Goal: Information Seeking & Learning: Find specific fact

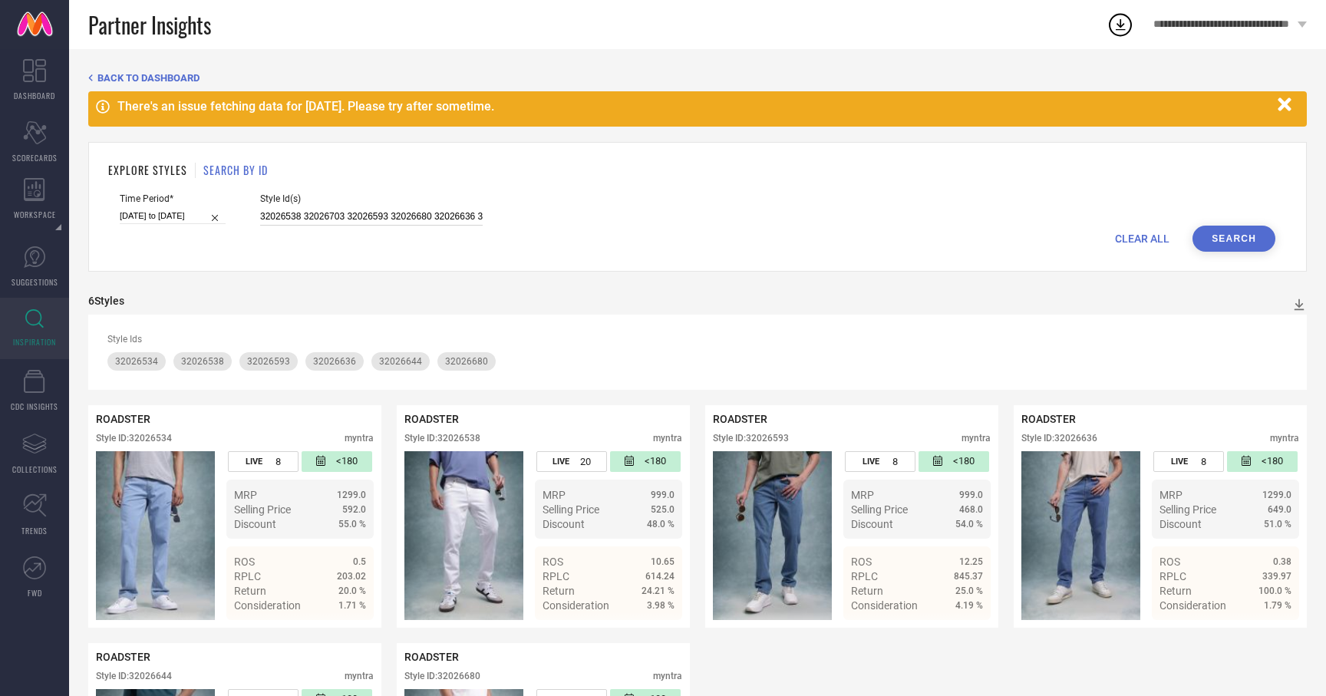
click at [372, 213] on input "32026538 32026703 32026593 32026680 32026636 32026644 32026620 32026534" at bounding box center [371, 217] width 223 height 18
paste input "32026723 32026544 32026766 32026526"
type input "32026723 32026544 32026766 32026526"
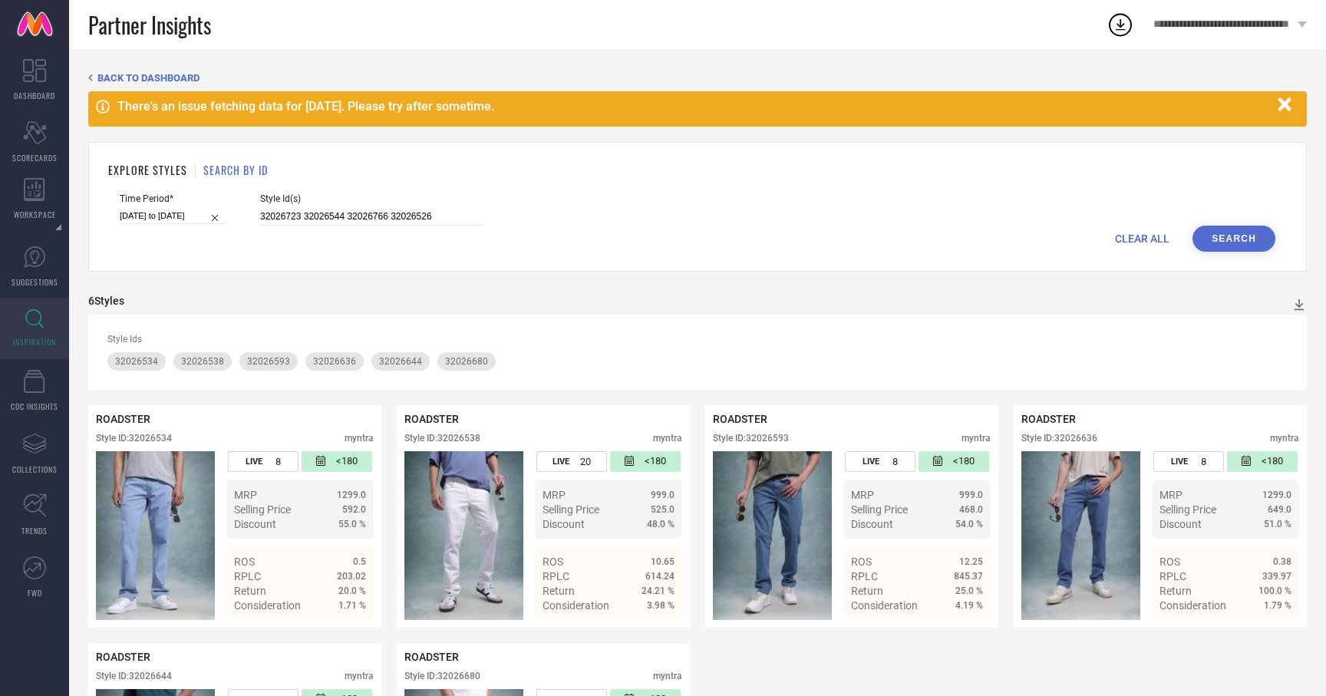
click at [1241, 223] on div "Time Period* 01-11-2024 to 30-04-2025 Style Id(s) 32026723 32026544 32026766 32…" at bounding box center [698, 209] width 1156 height 32
click at [1218, 238] on button "Search" at bounding box center [1234, 239] width 83 height 26
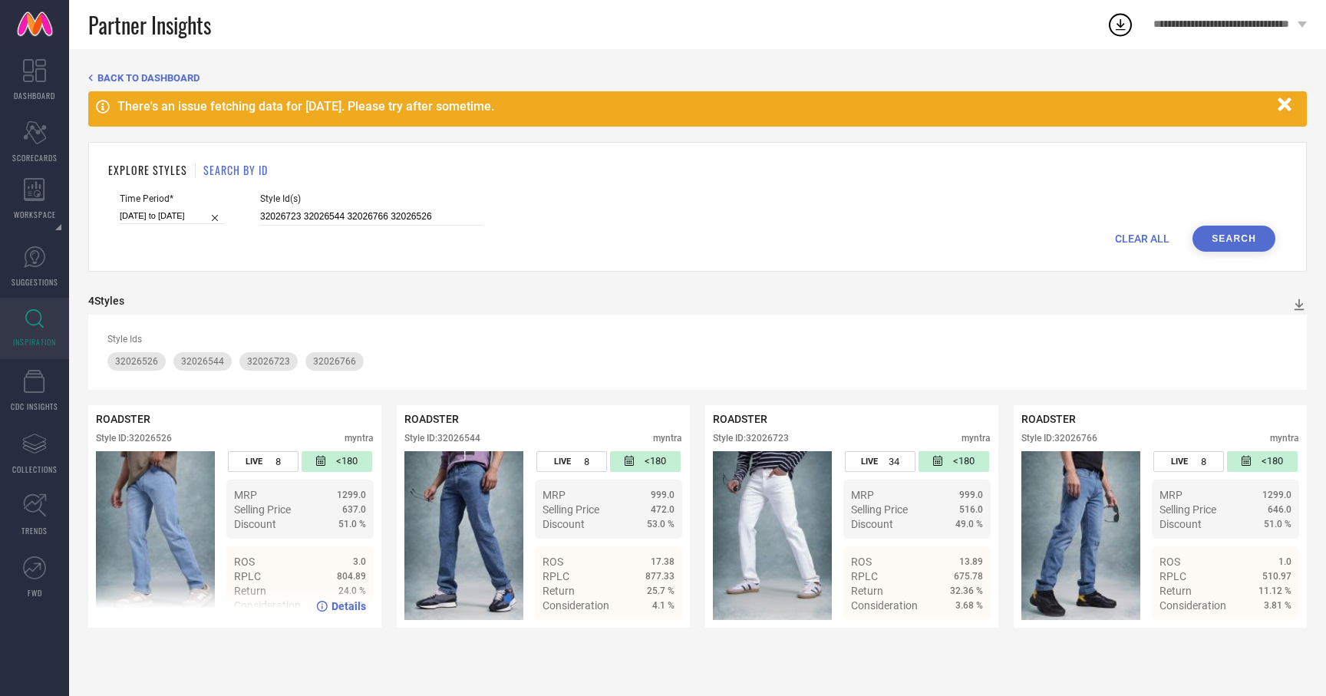
click at [355, 608] on span "Details" at bounding box center [349, 606] width 35 height 12
click at [330, 210] on input "32026723 32026544 32026766 32026526" at bounding box center [371, 217] width 223 height 18
paste input "32026691 32026632 32026679 32026744 32026508 32026625 32026732 32026603 32026610"
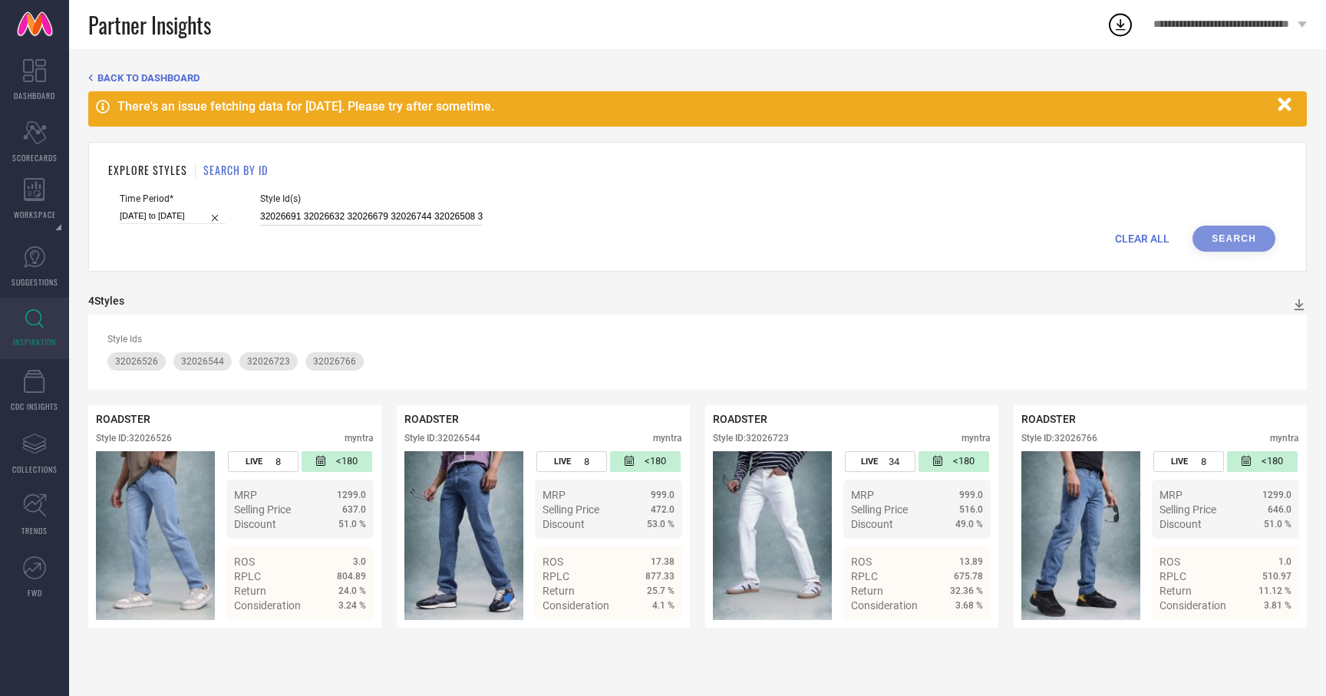
scroll to position [0, 167]
type input "32026691 32026632 32026679 32026744 32026508 32026625 32026732 32026603 32026610"
click at [1218, 234] on button "Search" at bounding box center [1234, 239] width 83 height 26
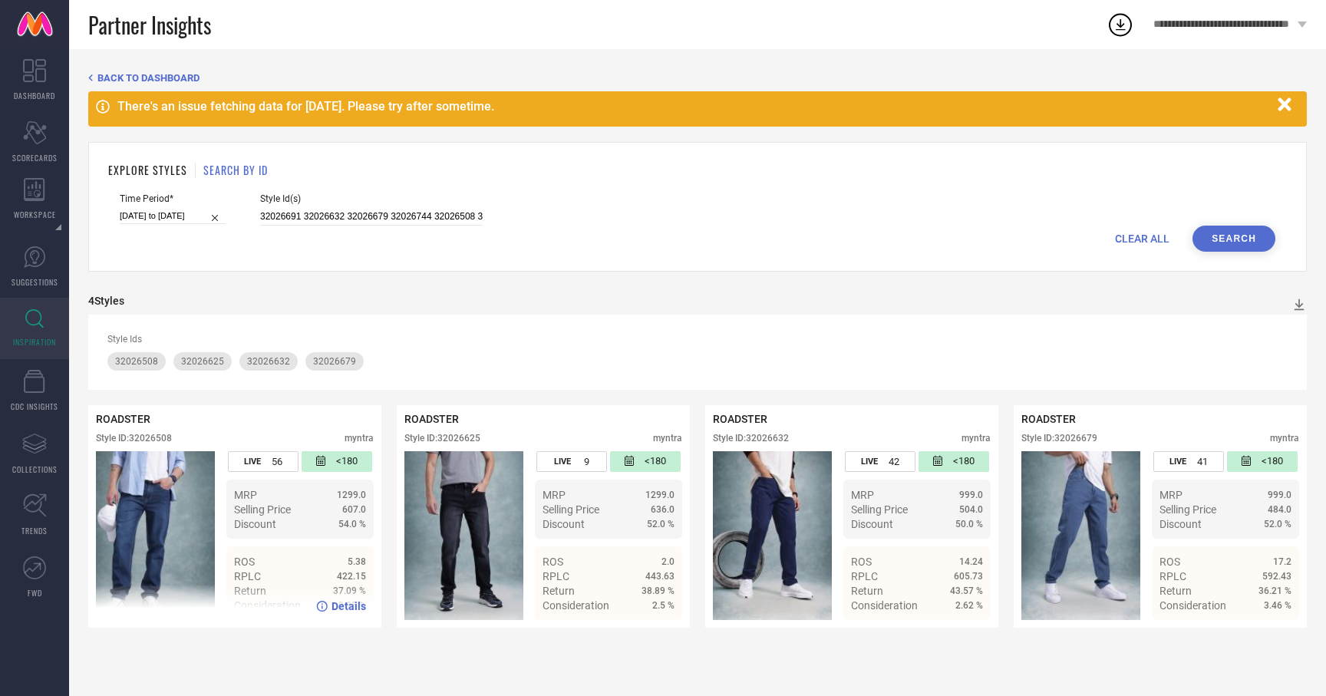
click at [342, 613] on span "Details" at bounding box center [349, 606] width 35 height 12
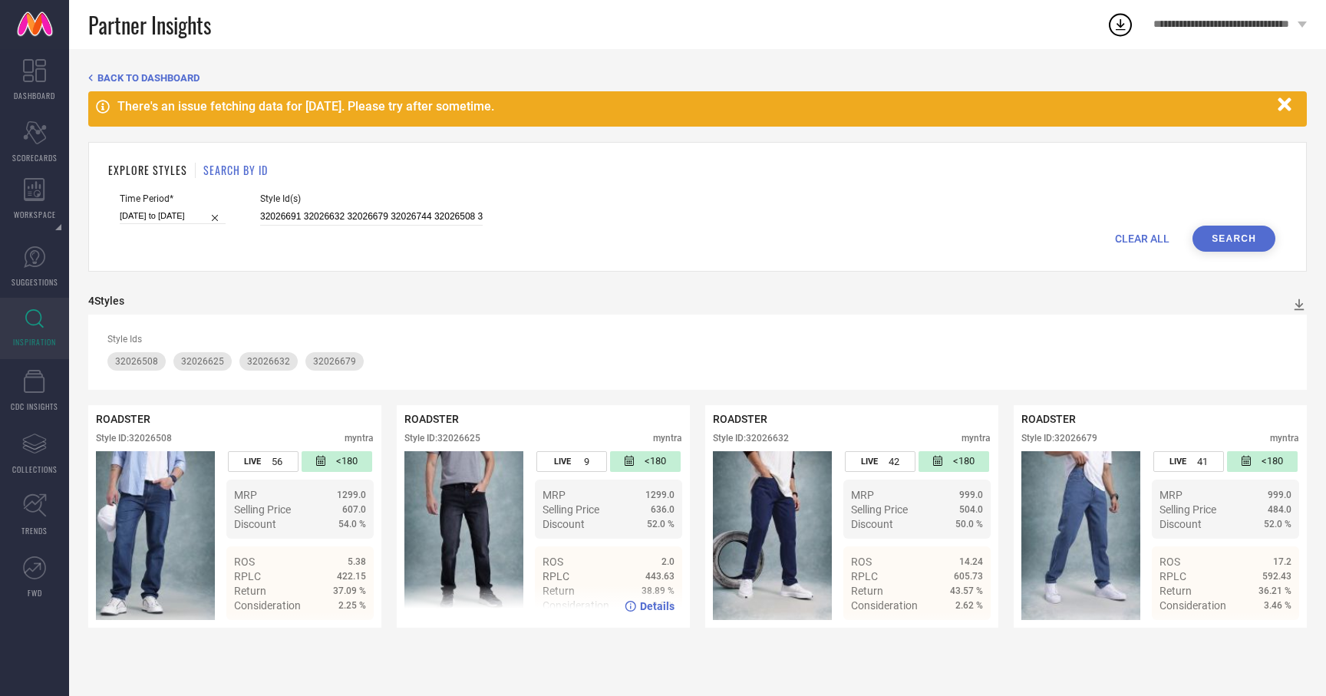
click at [642, 603] on span "Details" at bounding box center [657, 606] width 35 height 12
click at [640, 607] on div "Details" at bounding box center [650, 606] width 50 height 12
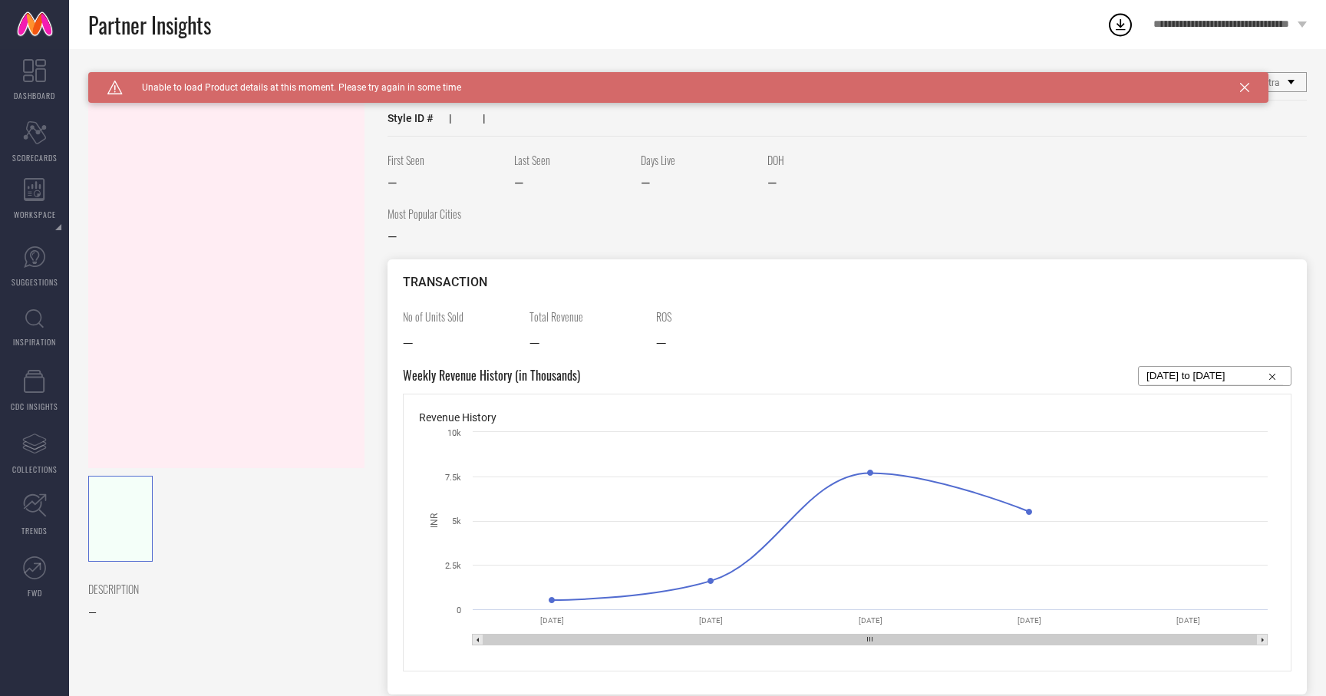
click at [1245, 87] on icon at bounding box center [1244, 87] width 9 height 9
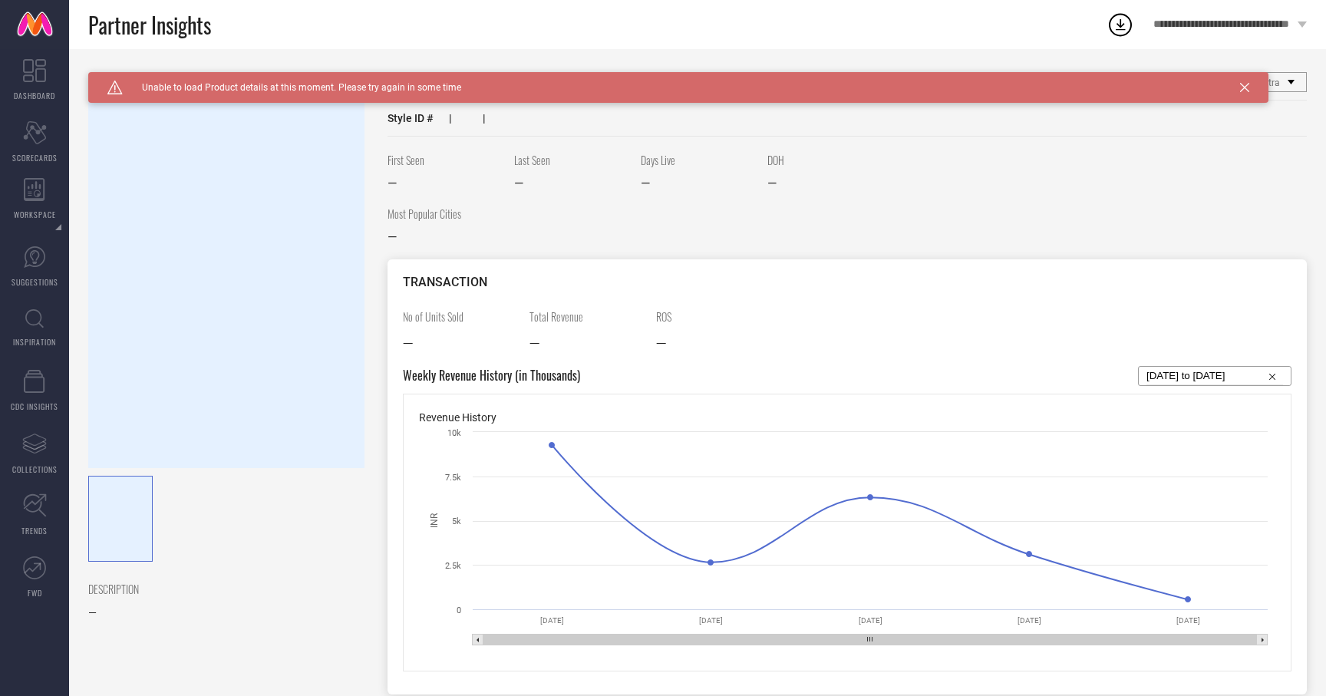
click at [1247, 85] on icon at bounding box center [1244, 87] width 9 height 9
